Goal: Check status: Check status

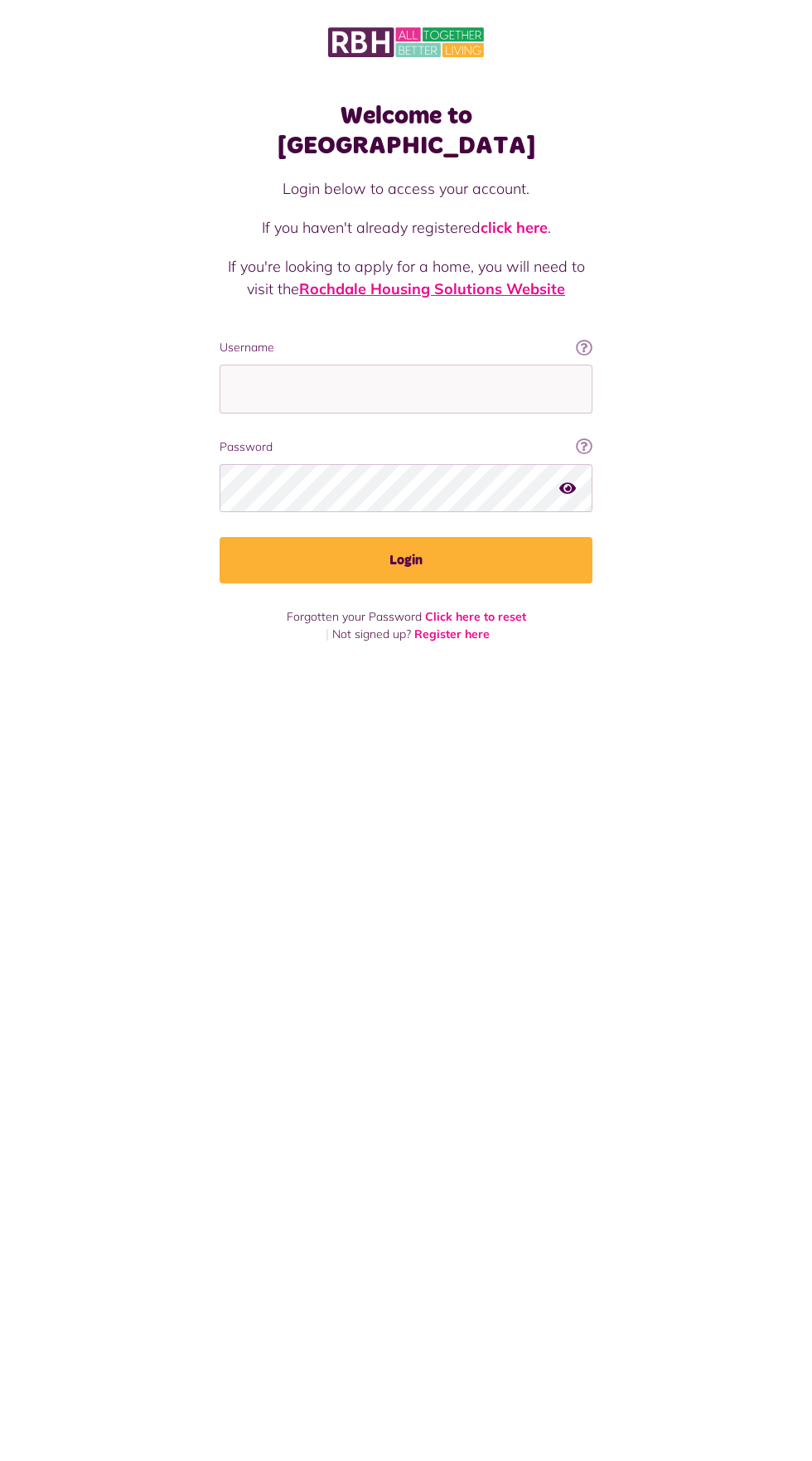
click at [560, 279] on link "Rochdale Housing Solutions Website" at bounding box center [432, 289] width 266 height 19
